Goal: Information Seeking & Learning: Find specific fact

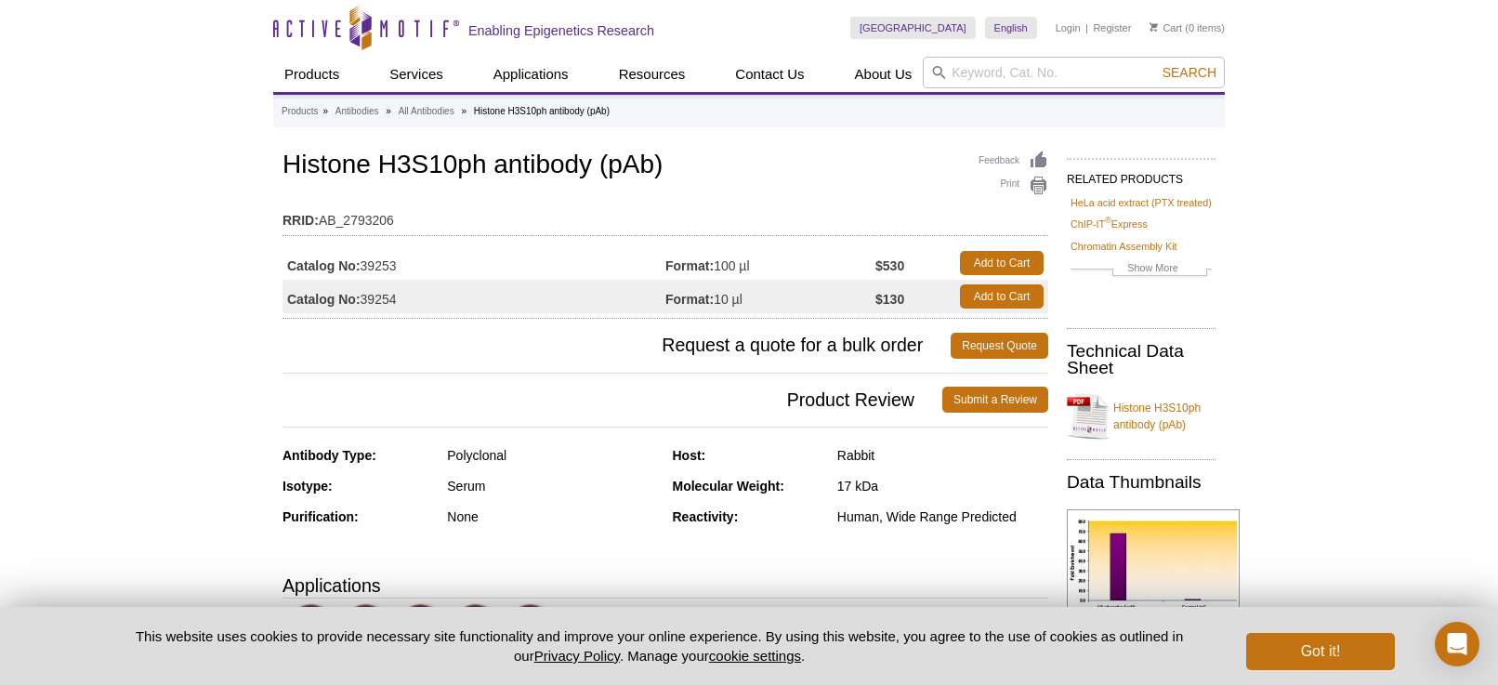
click at [295, 184] on div "Feedback Print Histone H3S10ph antibody (pAb) RRID: AB_2793206 Catalog No: 3925…" at bounding box center [666, 233] width 766 height 172
drag, startPoint x: 284, startPoint y: 165, endPoint x: 481, endPoint y: 161, distance: 197.1
click at [481, 161] on h1 "Histone H3S10ph antibody (pAb)" at bounding box center [666, 167] width 766 height 32
copy h1 "Histone H3S10ph"
click at [977, 77] on input "search" at bounding box center [1074, 73] width 302 height 32
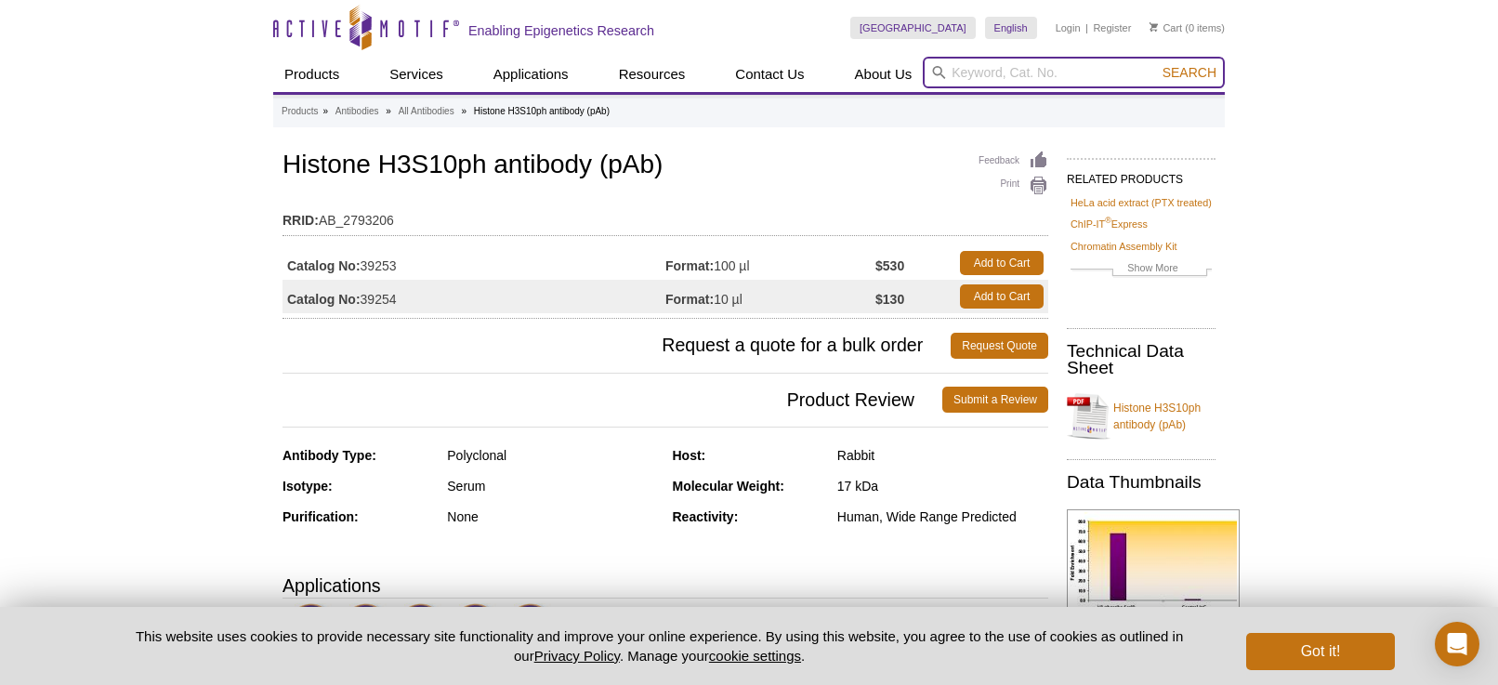
paste input "Histone H3S10ph"
type input "Histone H3S10ph"
click at [1157, 64] on button "Search" at bounding box center [1189, 72] width 65 height 17
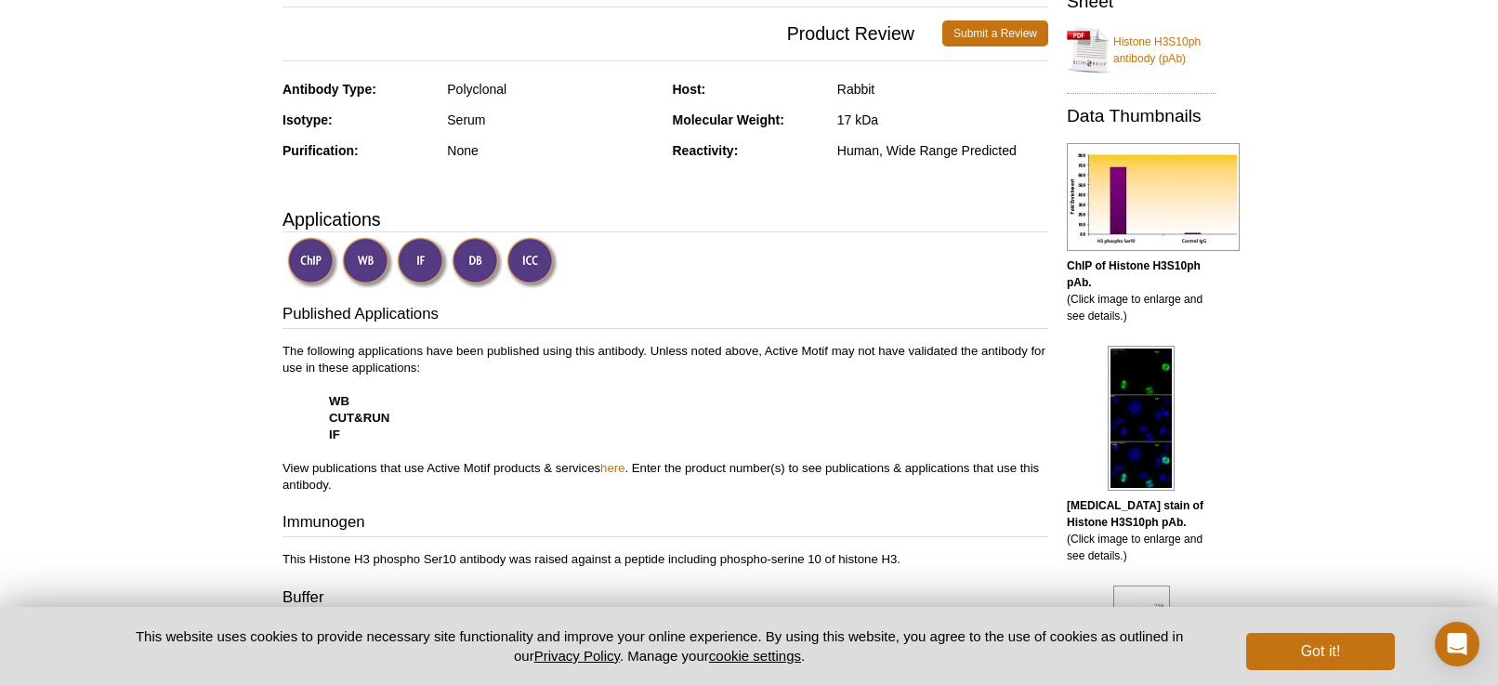
scroll to position [607, 0]
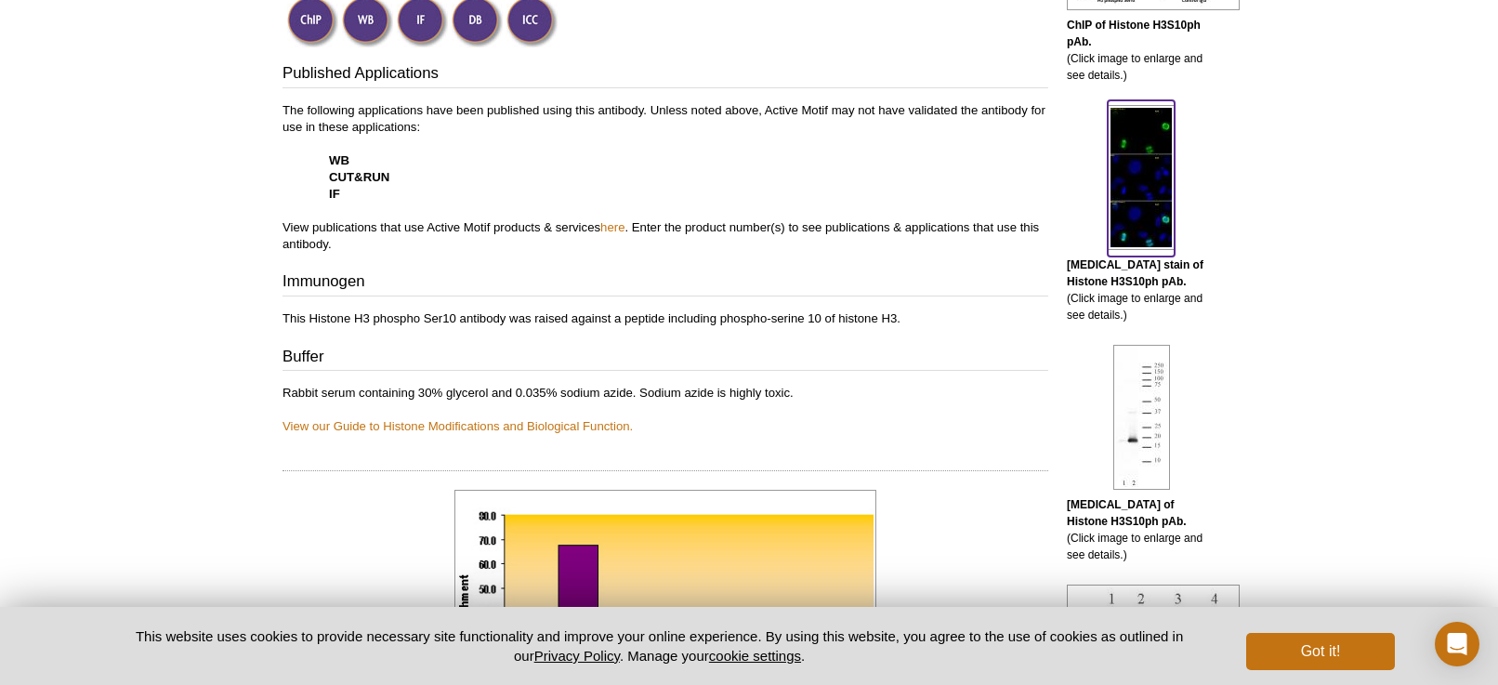
click at [1136, 177] on img at bounding box center [1141, 177] width 67 height 145
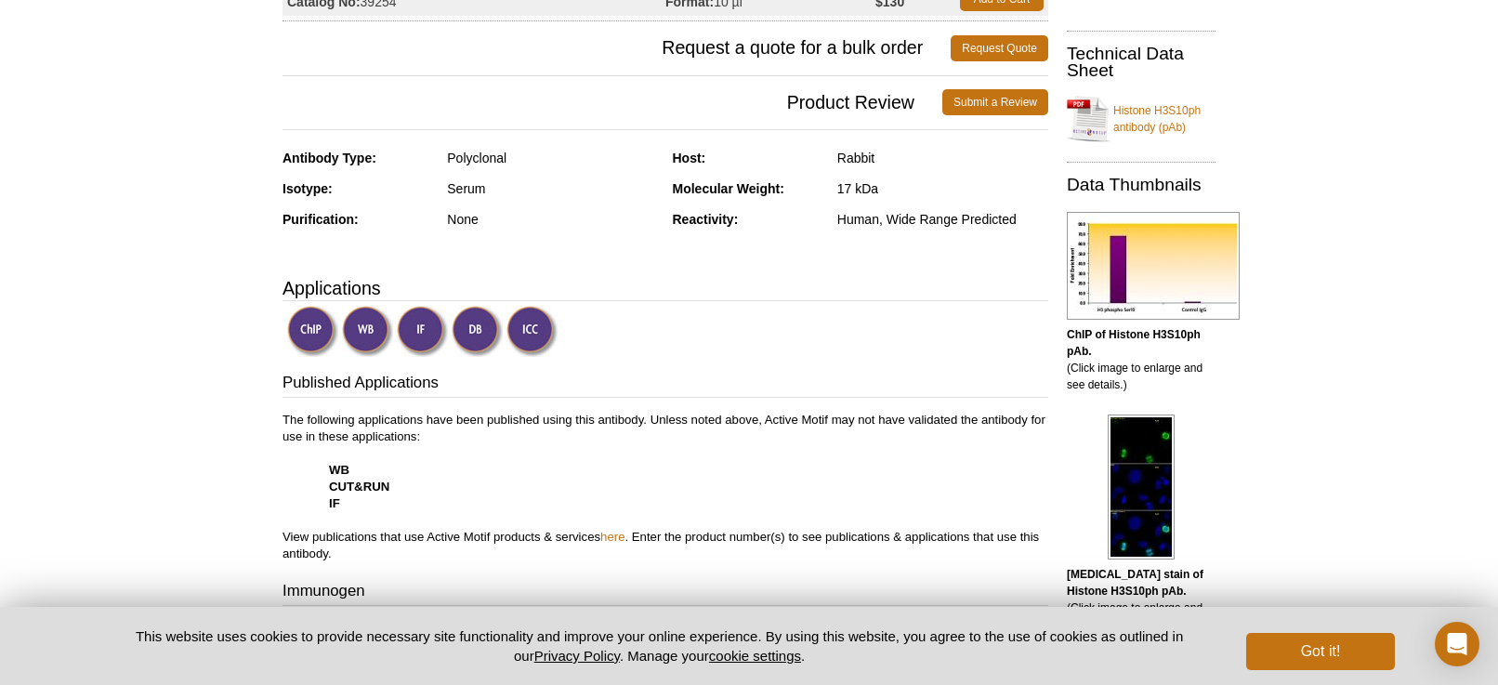
scroll to position [0, 0]
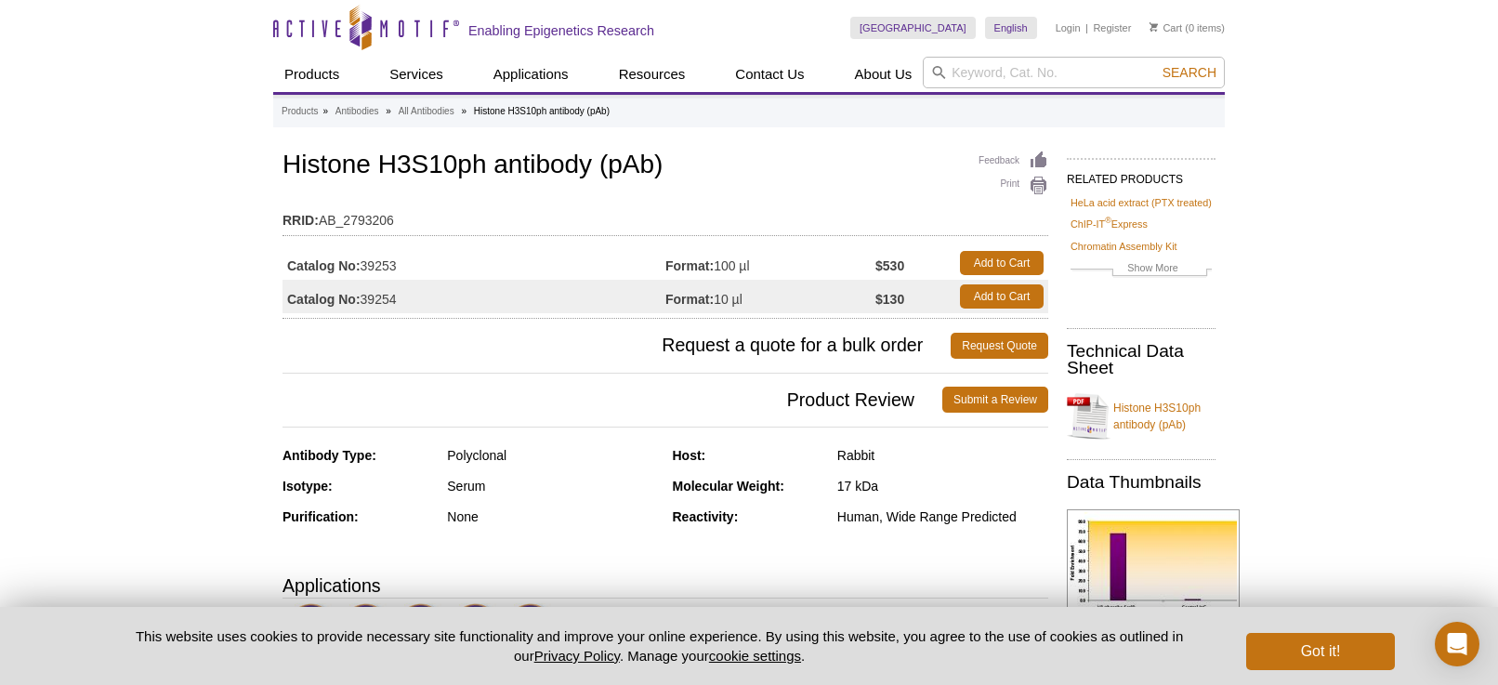
click at [394, 184] on div "Feedback Print Histone H3S10ph antibody (pAb) RRID: AB_2793206 Catalog No: 3925…" at bounding box center [666, 233] width 766 height 172
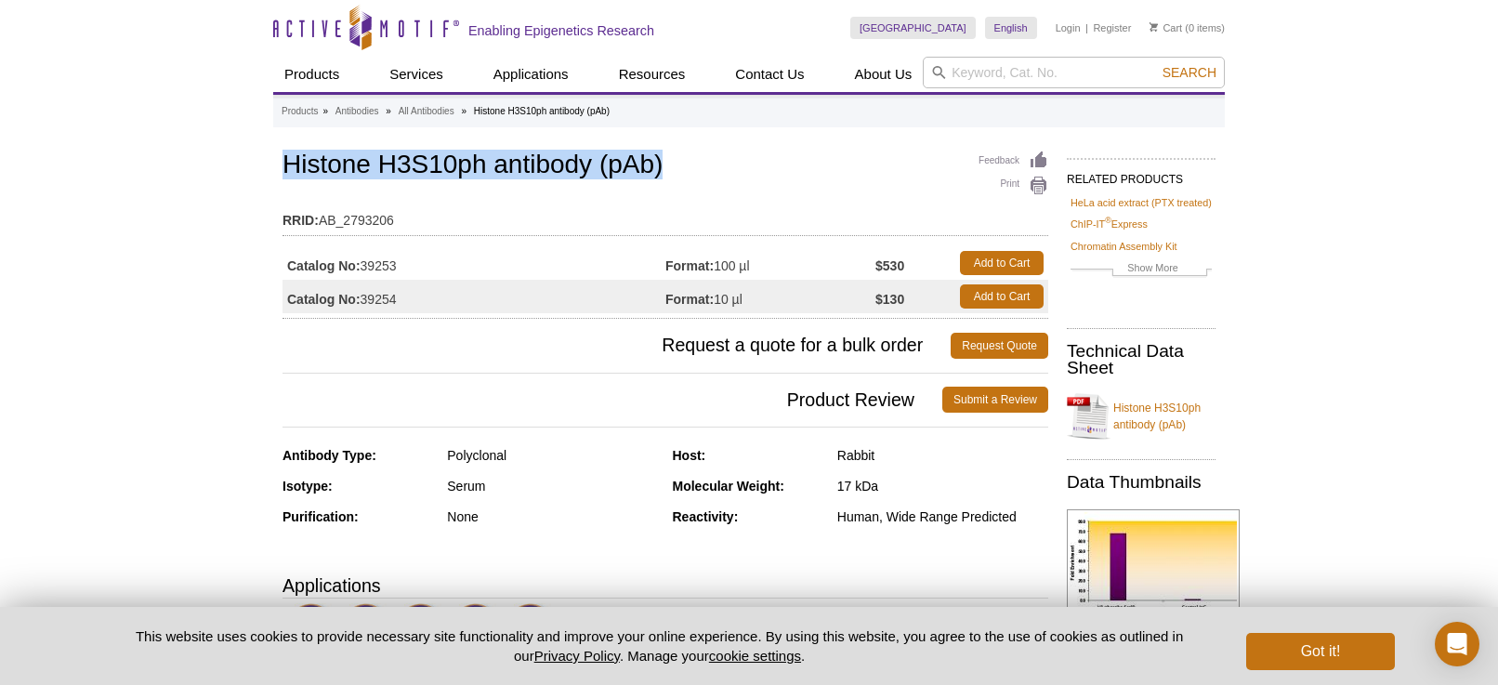
drag, startPoint x: 282, startPoint y: 166, endPoint x: 671, endPoint y: 164, distance: 389.4
click at [671, 164] on h1 "Histone H3S10ph antibody (pAb)" at bounding box center [666, 167] width 766 height 32
copy h1 "Histone H3S10ph antibody (pAb)"
drag, startPoint x: 374, startPoint y: 267, endPoint x: 401, endPoint y: 266, distance: 27.9
click at [401, 266] on td "Catalog No: 39253" at bounding box center [474, 262] width 383 height 33
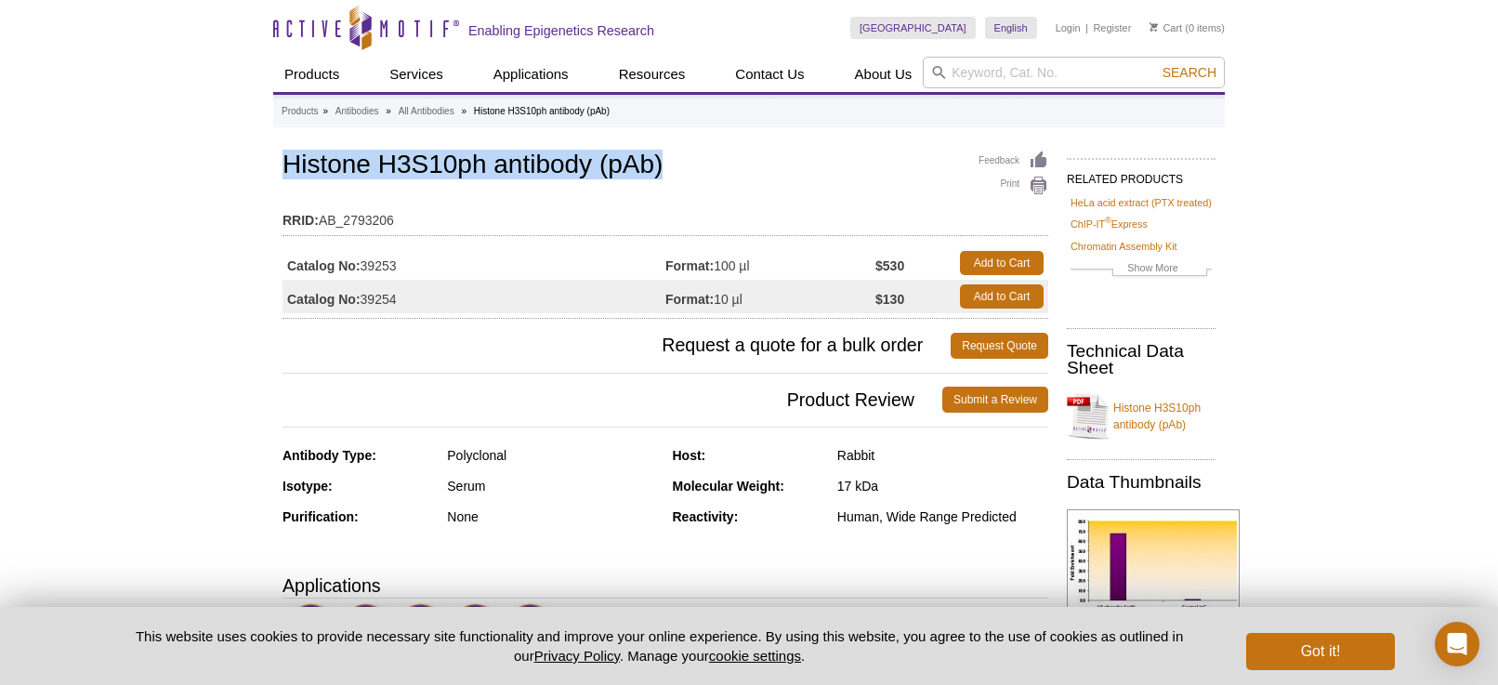
copy td "39253"
